Goal: Information Seeking & Learning: Learn about a topic

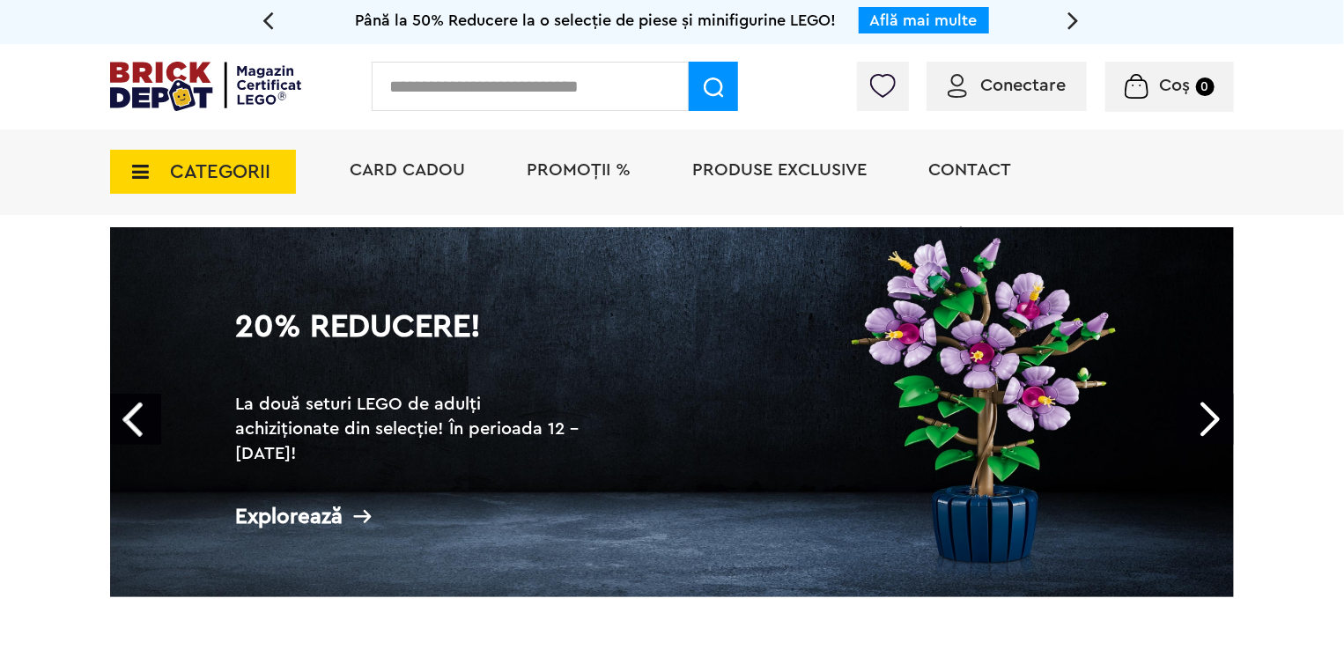
click at [267, 15] on icon at bounding box center [267, 19] width 11 height 31
click at [395, 413] on h2 "La două seturi LEGO de adulți achiziționate din selecție! În perioada 12 - 28.0…" at bounding box center [411, 429] width 352 height 74
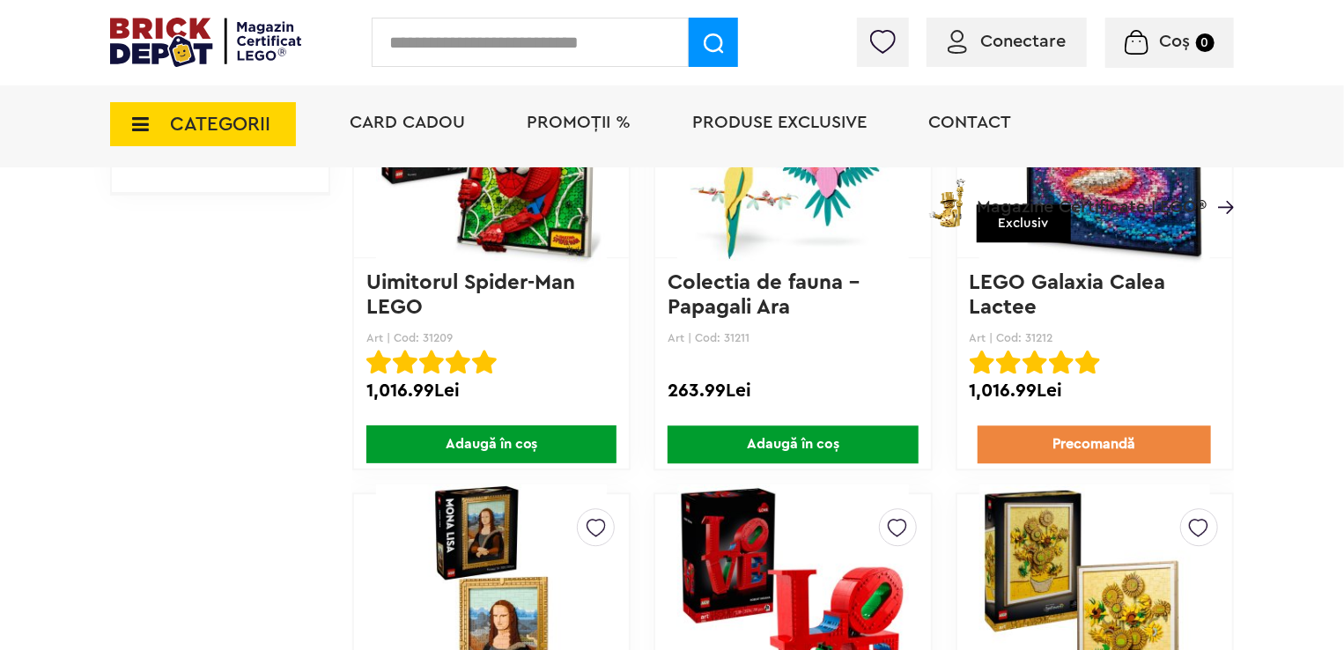
scroll to position [2079, 0]
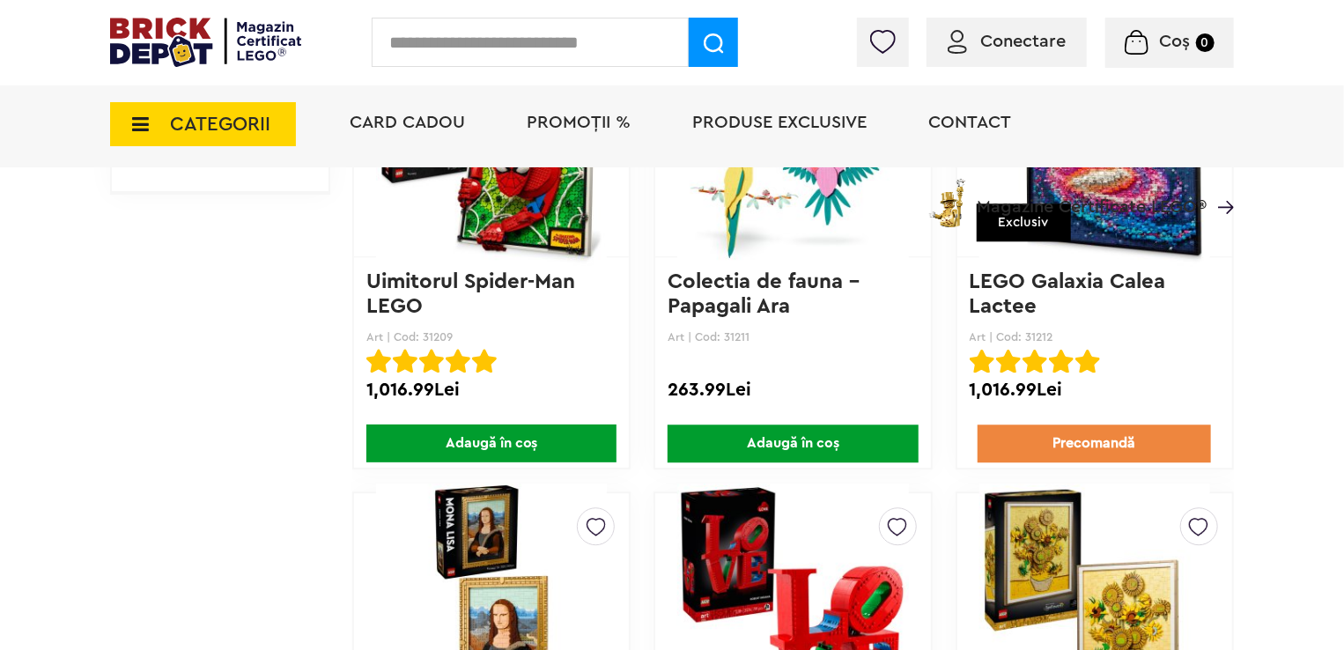
click at [1084, 203] on span "Magazine Certificate LEGO®" at bounding box center [1092, 195] width 230 height 41
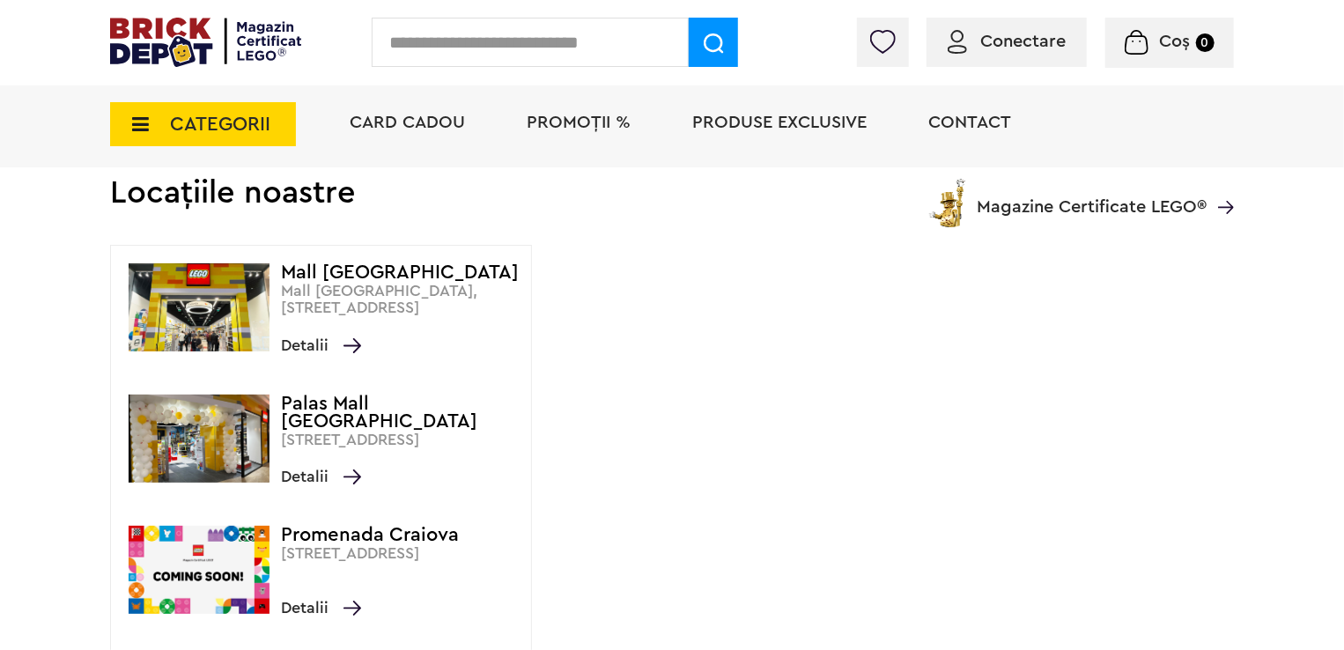
scroll to position [151, 0]
click at [166, 329] on img at bounding box center [199, 306] width 141 height 88
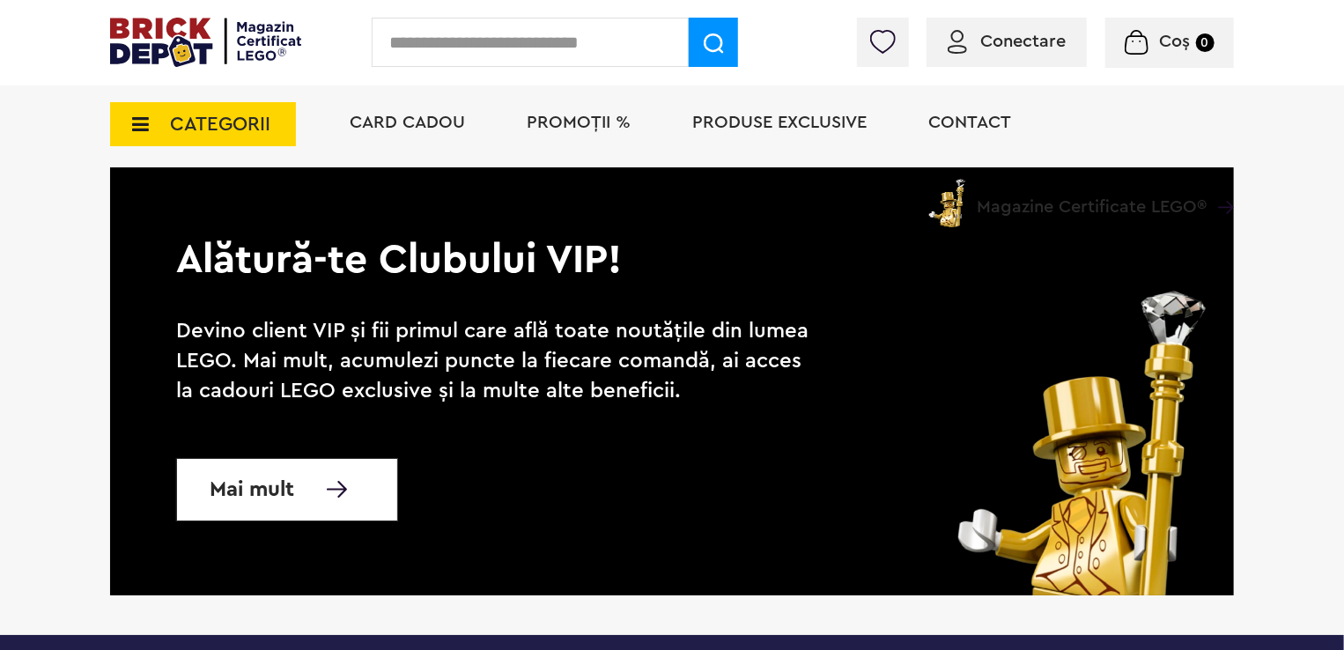
scroll to position [2955, 0]
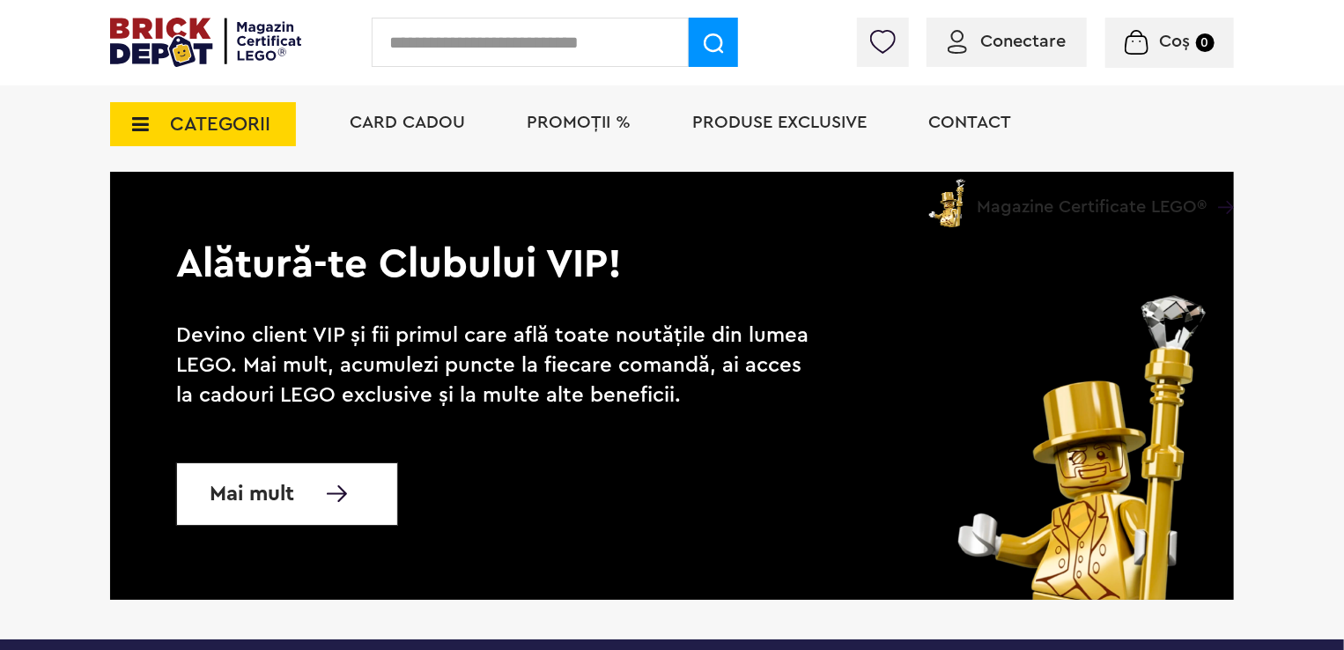
click at [300, 462] on link "Mai mult" at bounding box center [287, 493] width 222 height 63
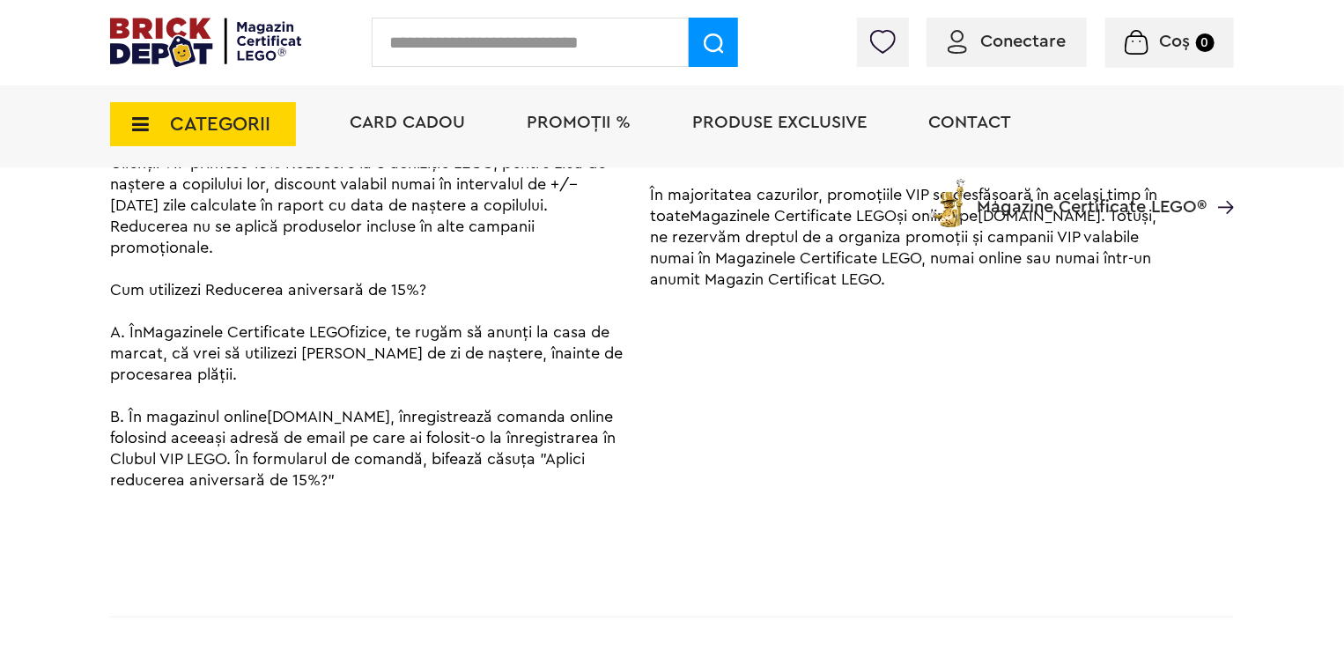
scroll to position [2704, 0]
